Goal: Information Seeking & Learning: Learn about a topic

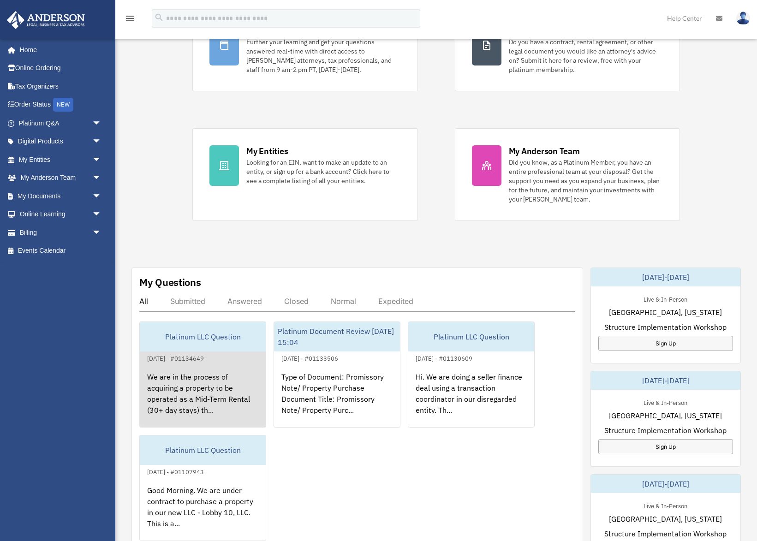
scroll to position [138, 0]
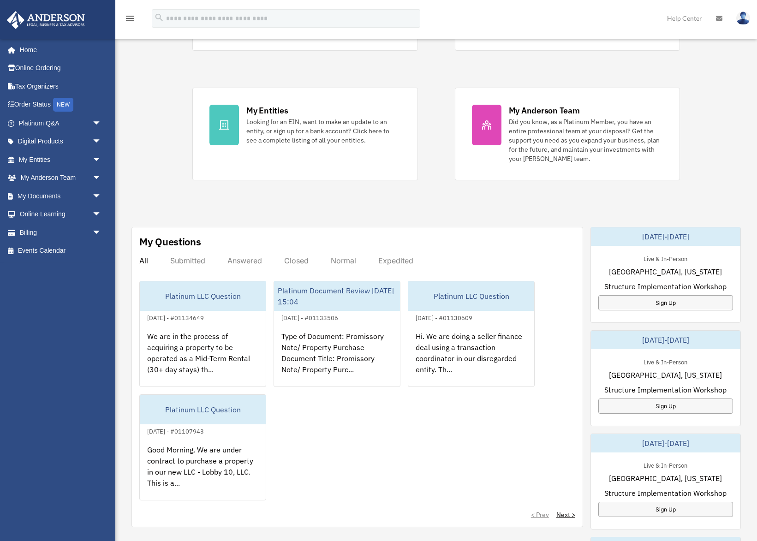
click at [252, 263] on div "Answered" at bounding box center [245, 260] width 35 height 9
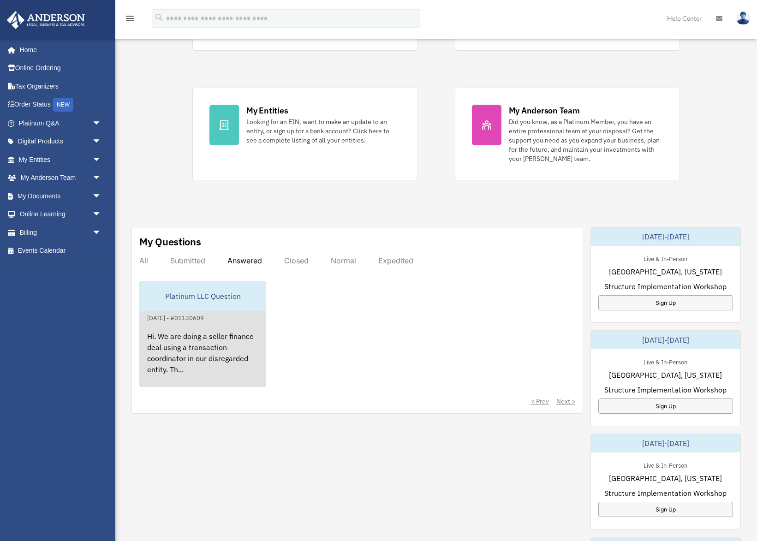
click at [221, 343] on div "Hi. We are doing a seller finance deal using a transaction coordinator in our d…" at bounding box center [203, 360] width 126 height 72
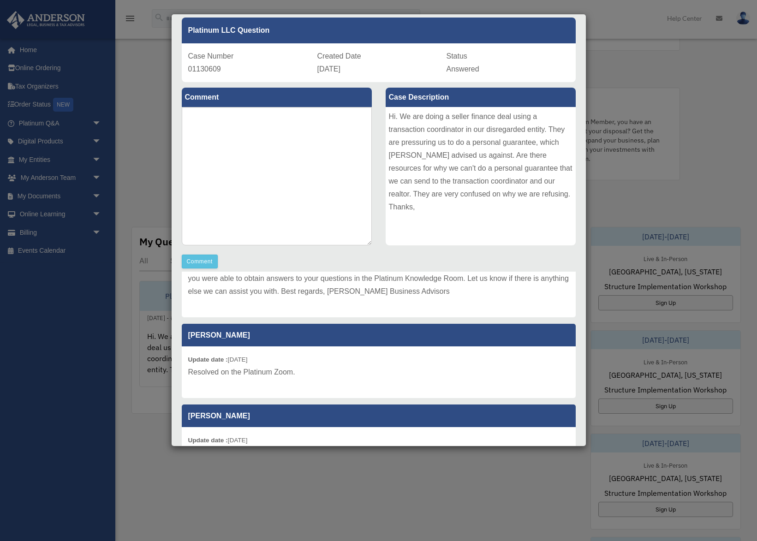
scroll to position [96, 0]
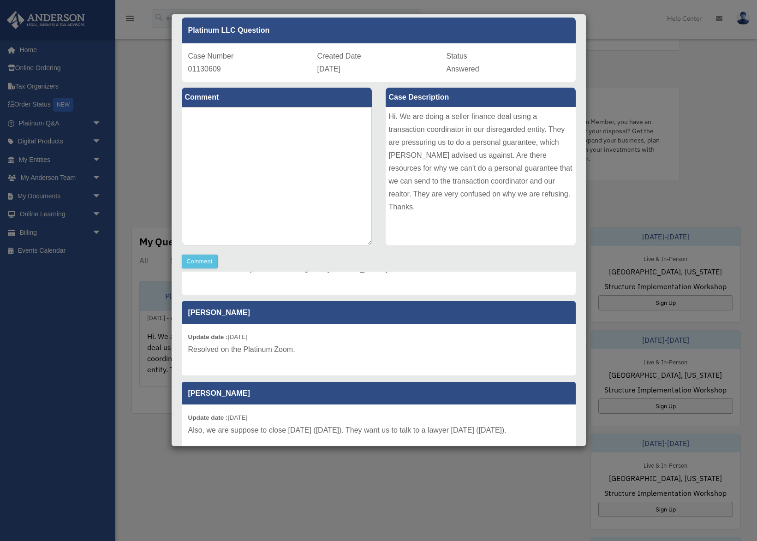
click at [519, 204] on div "Case Detail × Platinum LLC Question Case Number 01130609 Created Date October 1…" at bounding box center [378, 270] width 757 height 541
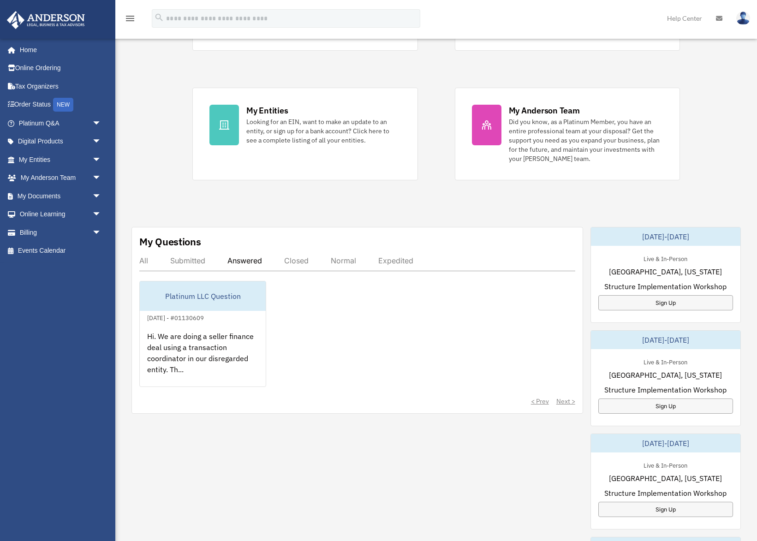
click at [189, 261] on div "Submitted" at bounding box center [187, 260] width 35 height 9
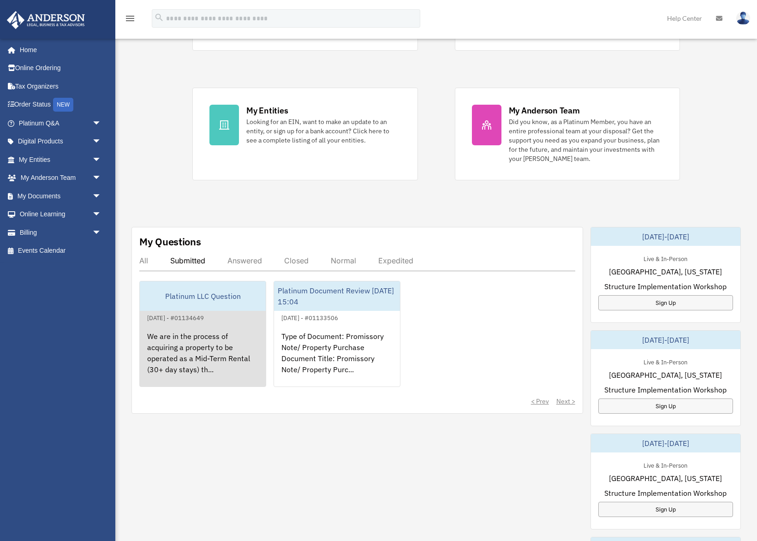
click at [203, 362] on div "We are in the process of acquiring a property to be operated as a Mid-Term Rent…" at bounding box center [203, 360] width 126 height 72
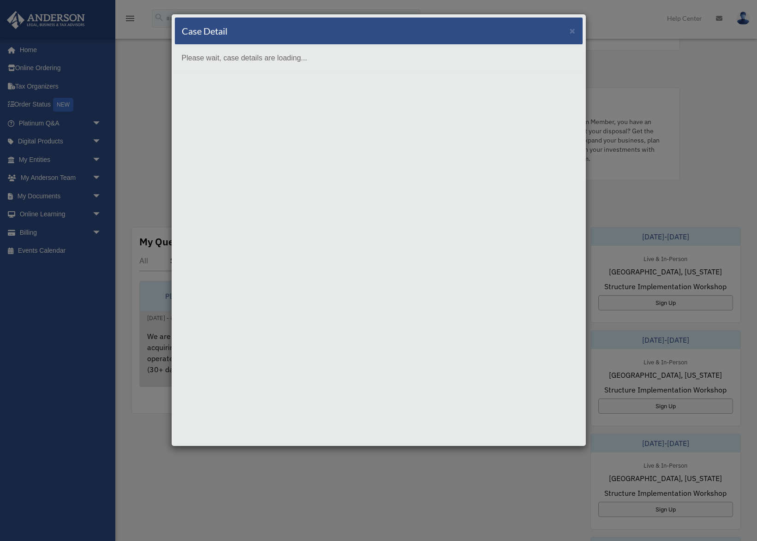
scroll to position [0, 0]
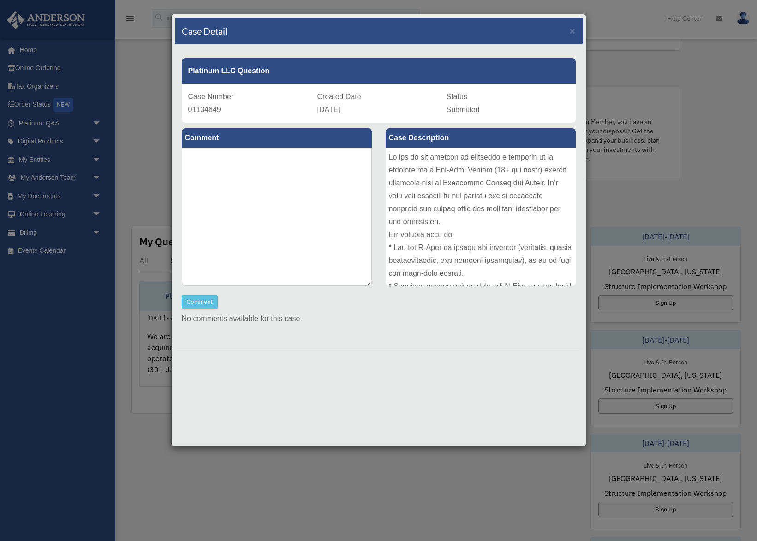
click at [389, 157] on div at bounding box center [481, 217] width 190 height 138
click at [519, 33] on span "×" at bounding box center [573, 30] width 6 height 11
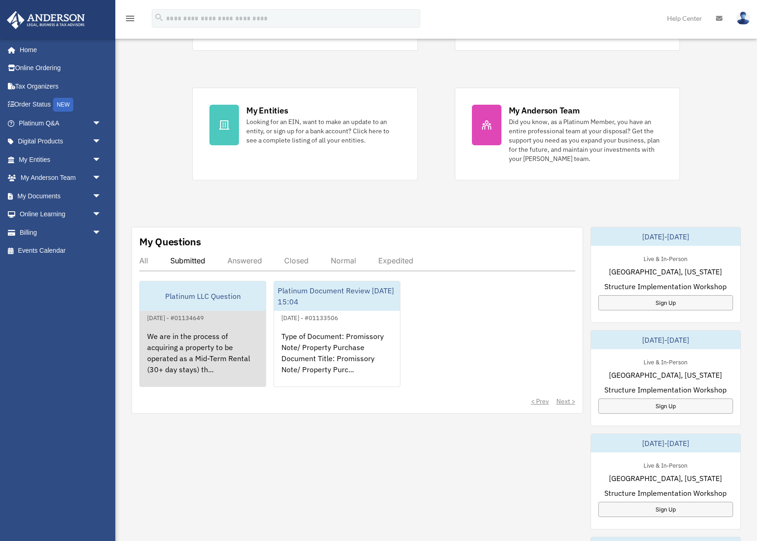
click at [193, 355] on div "We are in the process of acquiring a property to be operated as a Mid-Term Rent…" at bounding box center [203, 360] width 126 height 72
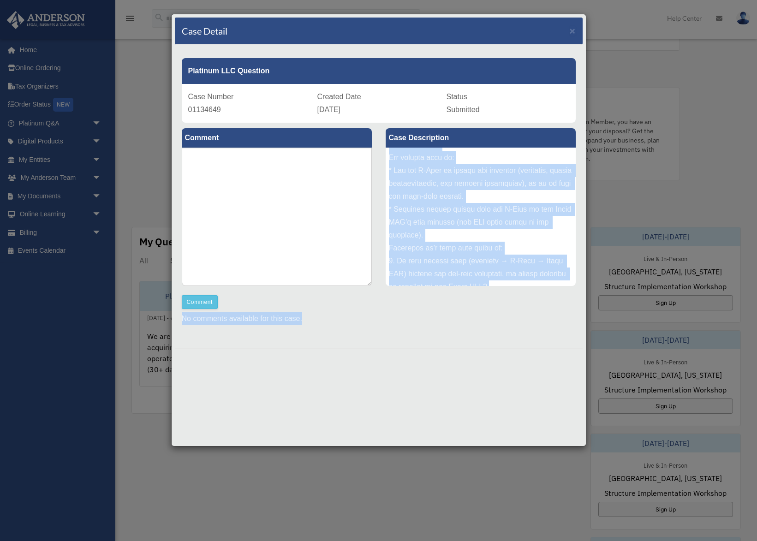
scroll to position [217, 0]
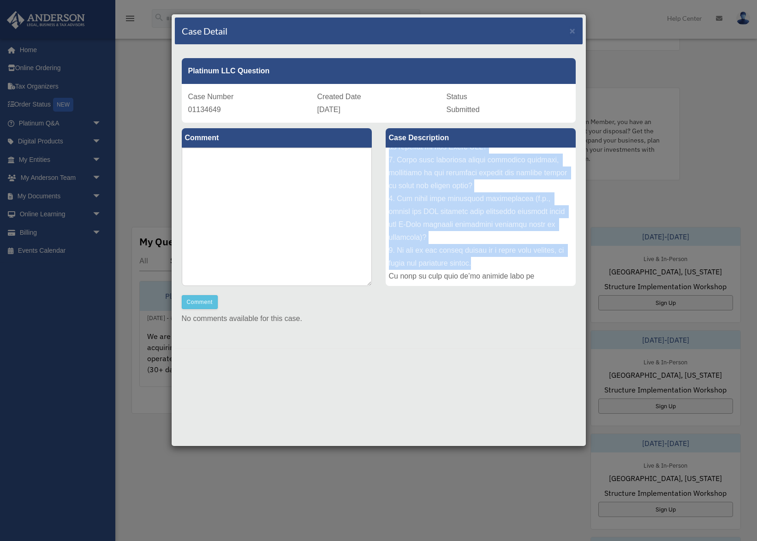
drag, startPoint x: 391, startPoint y: 156, endPoint x: 562, endPoint y: 242, distance: 191.4
click at [519, 242] on div at bounding box center [481, 217] width 190 height 138
copy div "We are in the process of acquiring a property to be operated as a Mid-Term Rent…"
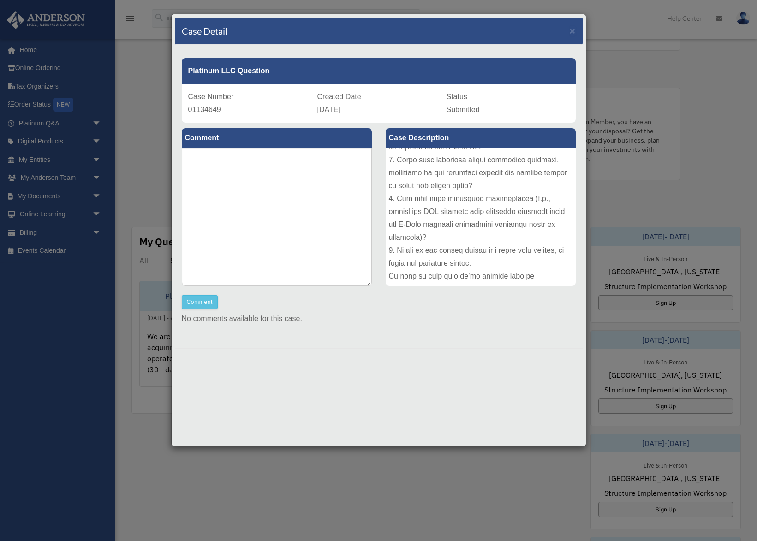
click at [142, 99] on div "Case Detail × Platinum LLC Question Case Number 01134649 Created Date October 5…" at bounding box center [378, 270] width 757 height 541
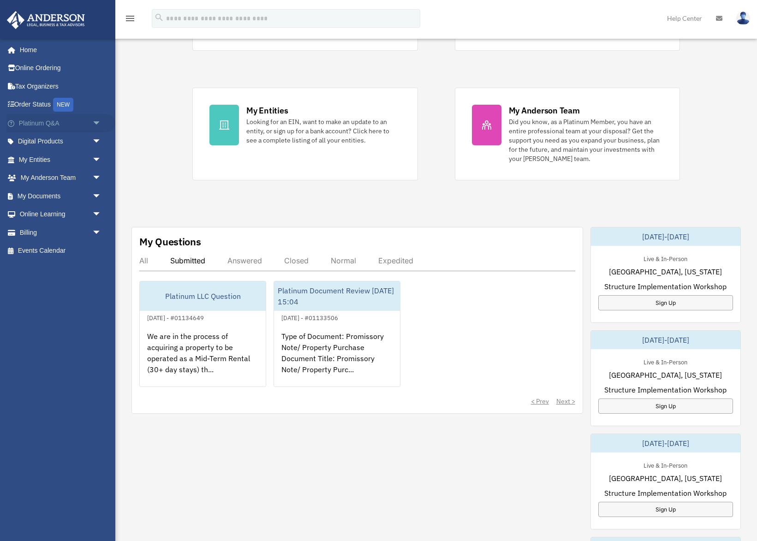
click at [92, 125] on span "arrow_drop_down" at bounding box center [101, 123] width 18 height 19
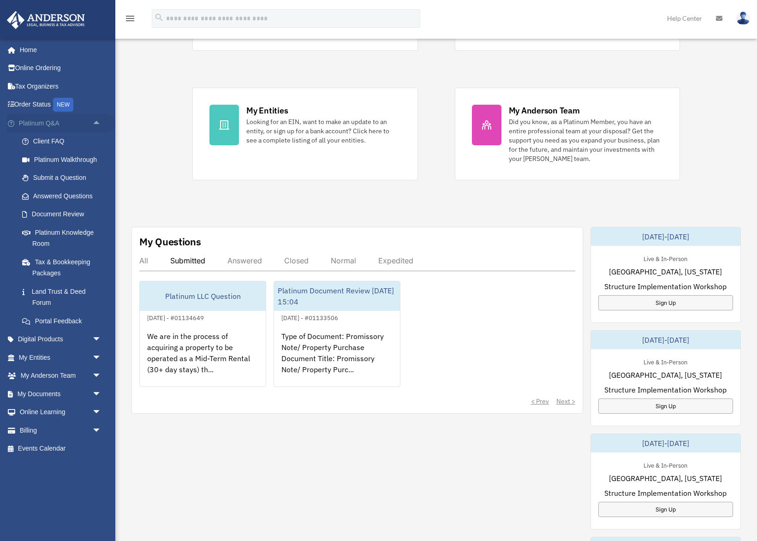
click at [50, 122] on link "Platinum Q&A arrow_drop_up" at bounding box center [60, 123] width 109 height 18
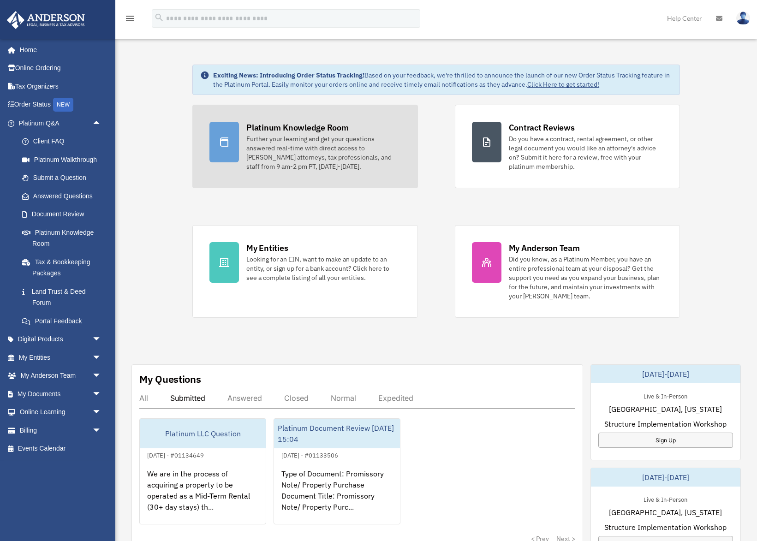
click at [372, 128] on div "Platinum Knowledge Room Further your learning and get your questions answered r…" at bounding box center [323, 146] width 154 height 49
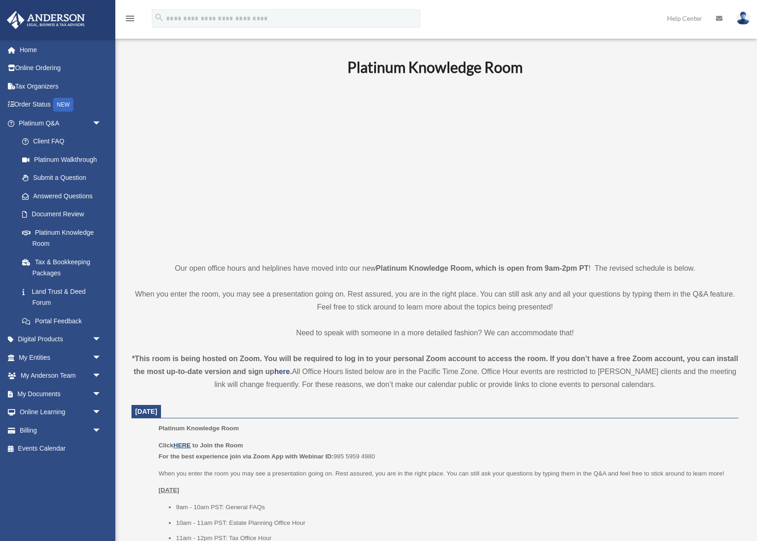
click at [185, 443] on u "HERE" at bounding box center [182, 445] width 17 height 7
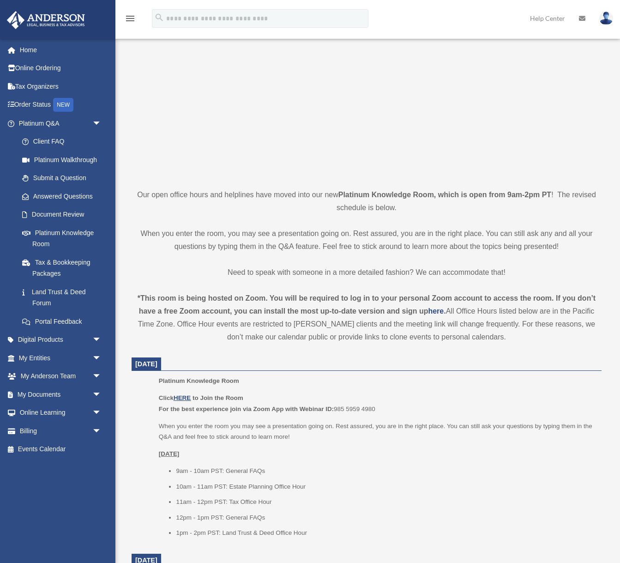
scroll to position [77, 0]
